Goal: Check status: Check status

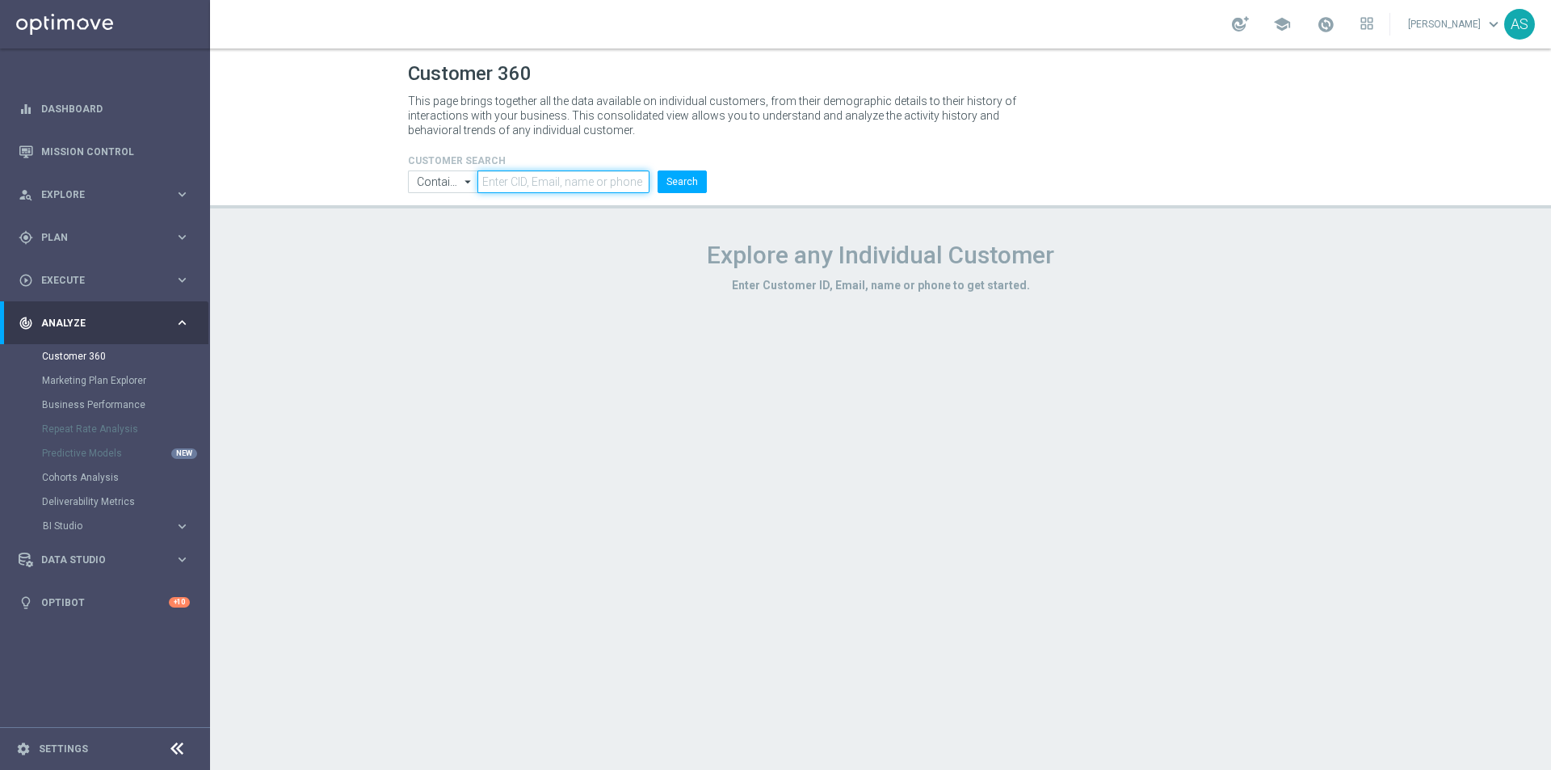
click at [572, 184] on input "text" at bounding box center [563, 181] width 172 height 23
paste input "1071766"
type input "1071766"
click at [689, 179] on button "Search" at bounding box center [682, 181] width 49 height 23
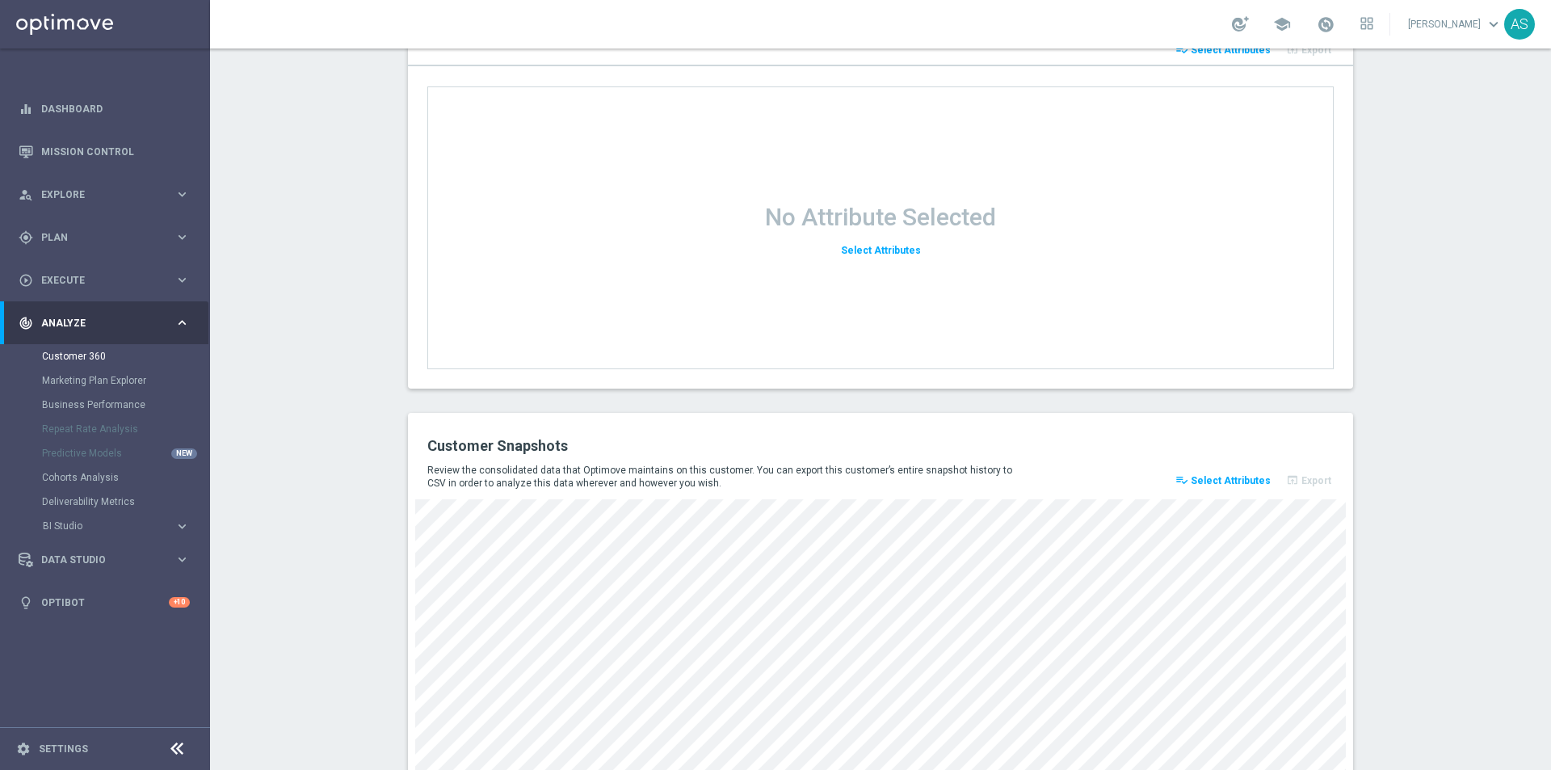
scroll to position [2038, 0]
